Goal: Check status

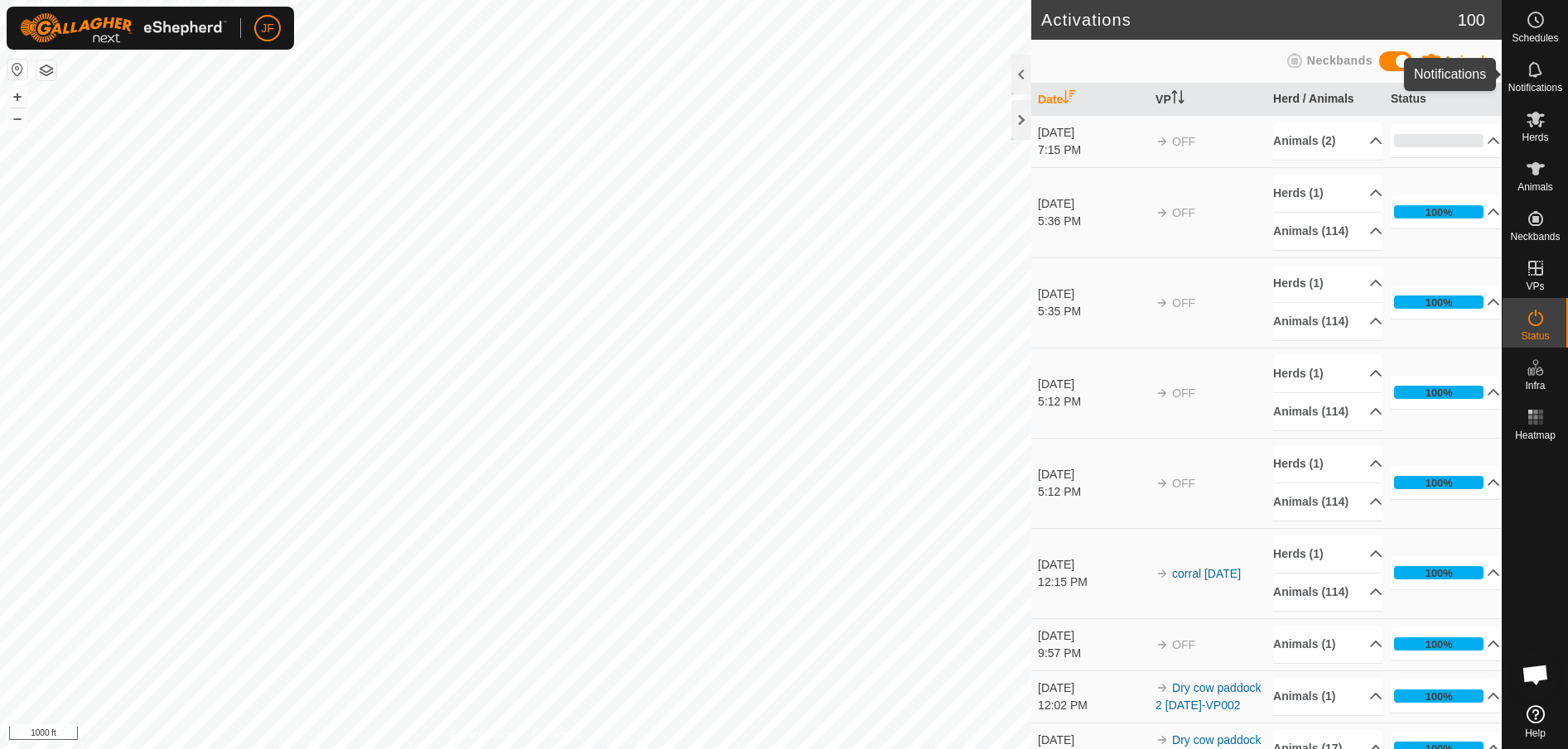
click at [1534, 87] on span "Notifications" at bounding box center [1535, 87] width 54 height 10
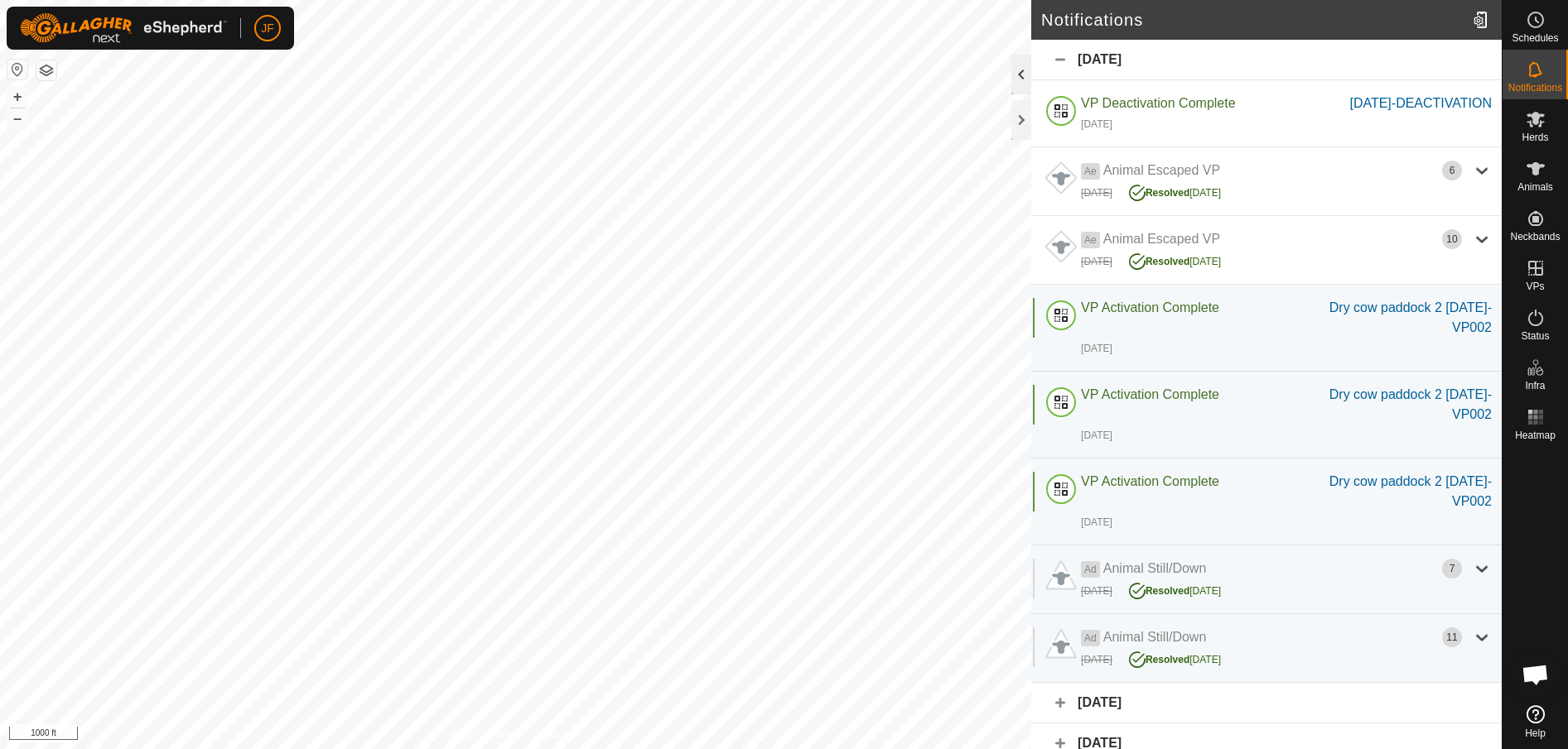
click at [1018, 68] on div at bounding box center [1020, 75] width 20 height 39
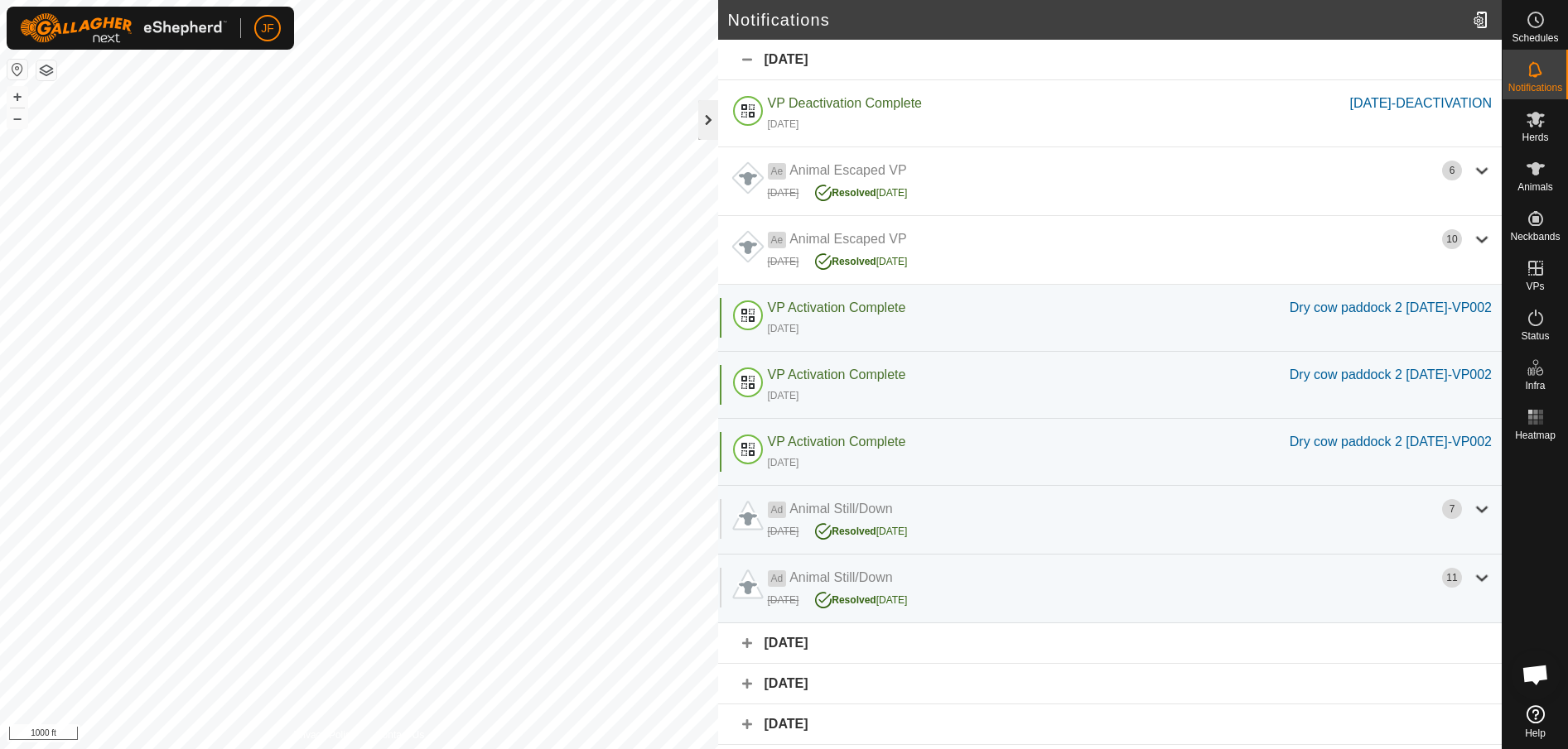
click at [701, 117] on div at bounding box center [708, 120] width 20 height 39
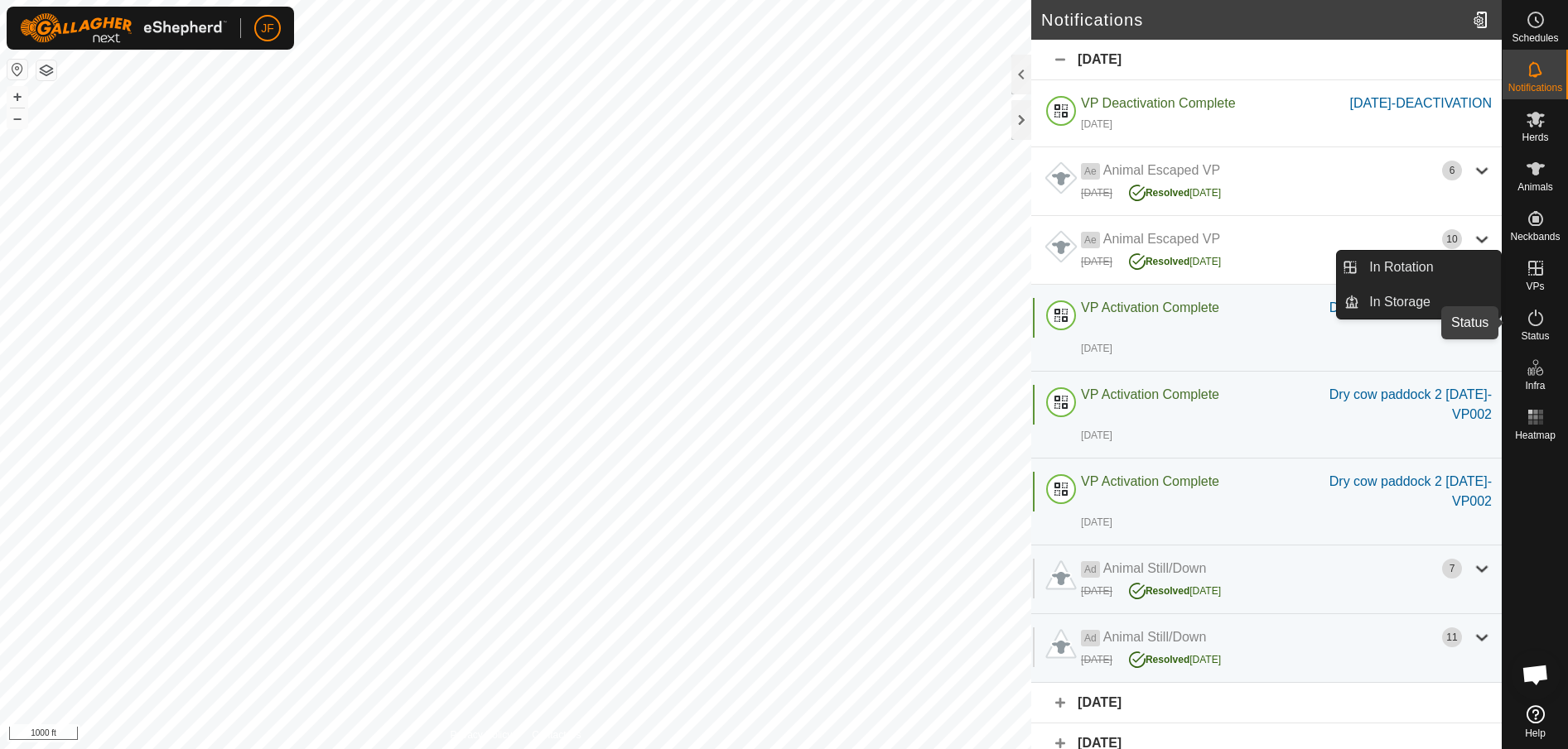
click at [1540, 318] on icon at bounding box center [1536, 317] width 20 height 20
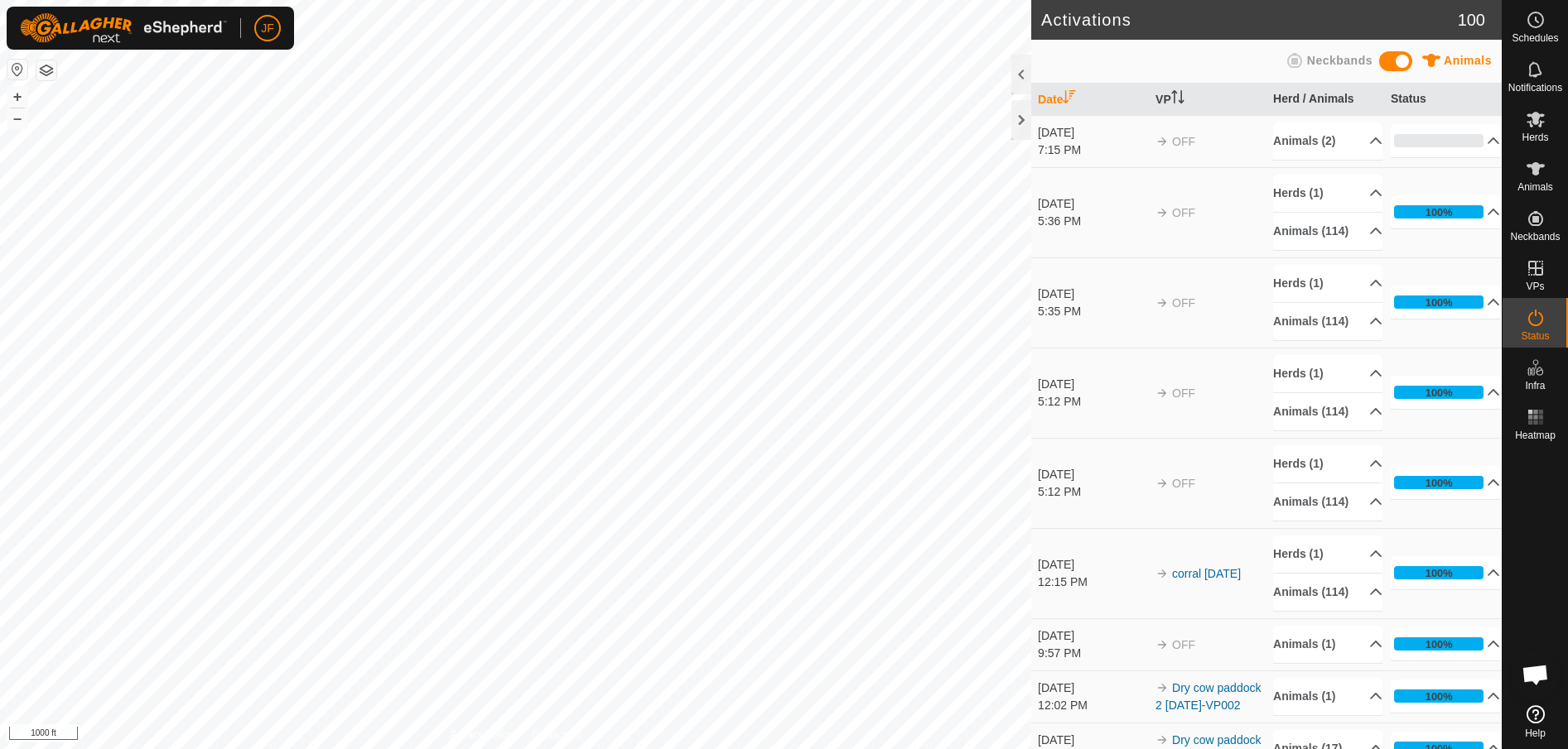
click at [1540, 318] on icon at bounding box center [1536, 317] width 20 height 20
drag, startPoint x: 1540, startPoint y: 318, endPoint x: 1353, endPoint y: 140, distance: 258.2
click at [1353, 140] on p-accordion-header "Animals (2)" at bounding box center [1327, 142] width 109 height 37
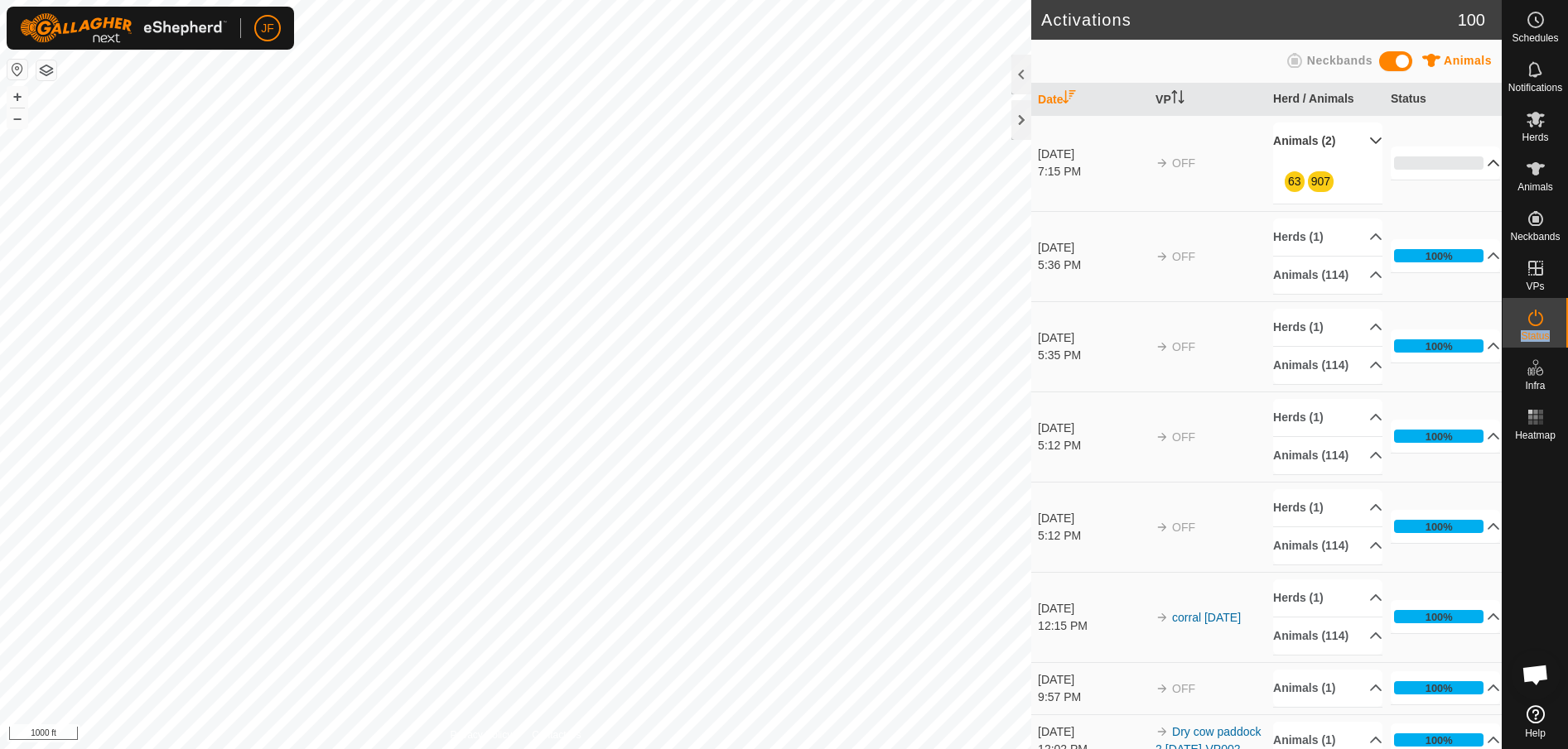
click at [1467, 155] on p-accordion-header "0%" at bounding box center [1444, 163] width 109 height 33
